Goal: Transaction & Acquisition: Register for event/course

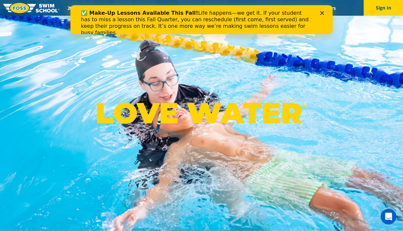
click at [91, 107] on div "LOVE WATER ®" at bounding box center [201, 115] width 403 height 231
click at [391, 5] on button "Sign In" at bounding box center [383, 8] width 39 height 16
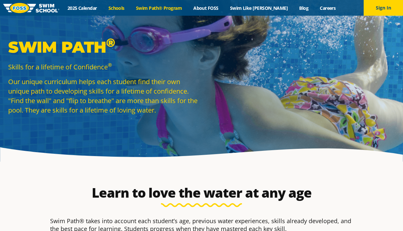
click at [130, 9] on link "Schools" at bounding box center [117, 8] width 28 height 6
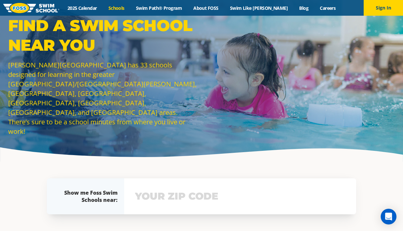
click at [162, 206] on div "View school & class schedule" at bounding box center [240, 197] width 232 height 36
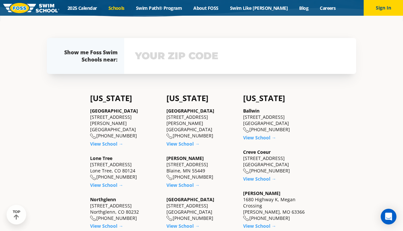
scroll to position [146, 0]
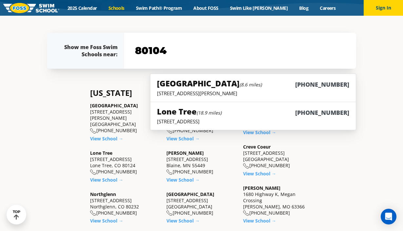
type input "80104"
click at [191, 86] on h5 "Castle Rock (8.6 miles)" at bounding box center [209, 83] width 105 height 11
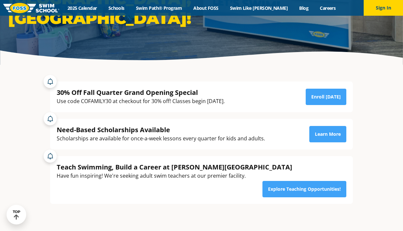
scroll to position [100, 0]
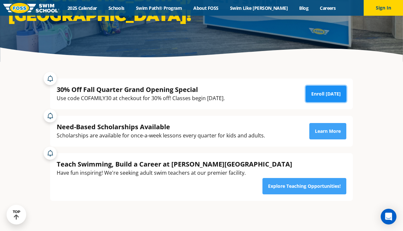
click at [334, 95] on link "Enroll Today" at bounding box center [326, 94] width 41 height 16
